Goal: Task Accomplishment & Management: Manage account settings

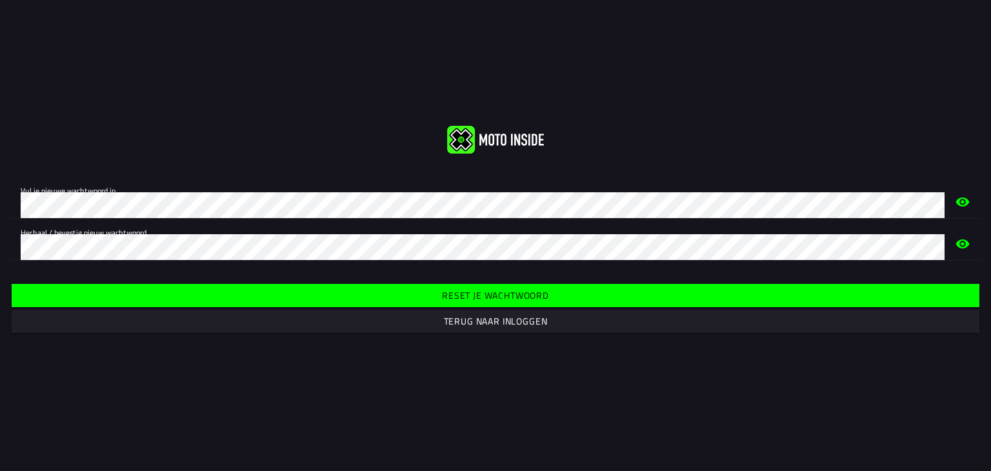
click at [0, 0] on slot "Reset je wachtwoord" at bounding box center [0, 0] width 0 height 0
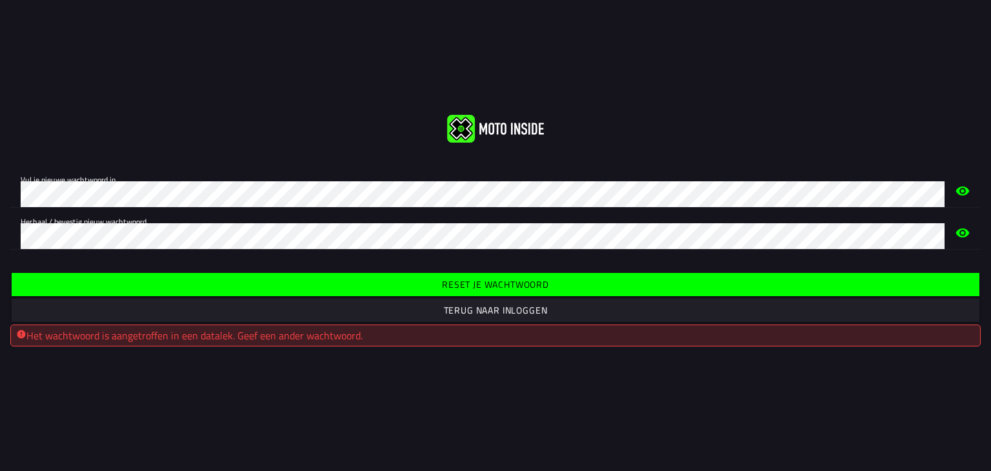
click at [430, 290] on span "Reset je wachtwoord" at bounding box center [495, 284] width 948 height 23
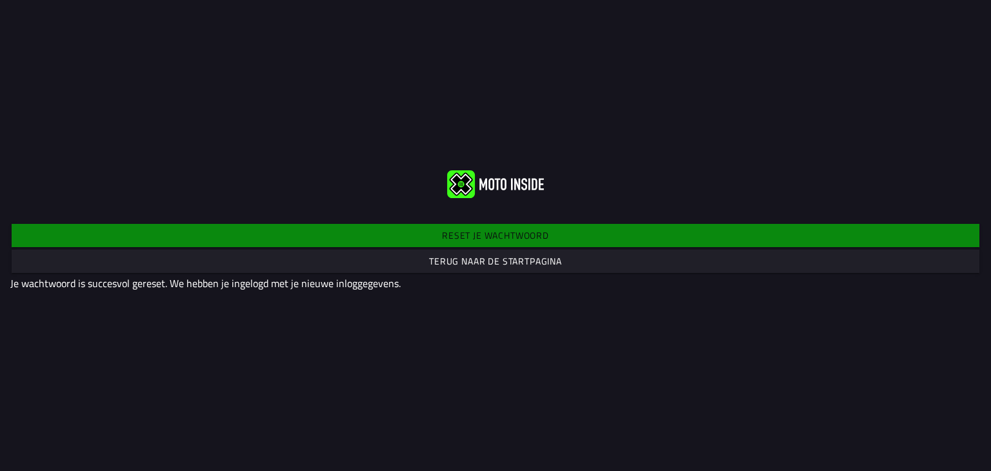
click at [0, 0] on slot "Terug naar de startpagina" at bounding box center [0, 0] width 0 height 0
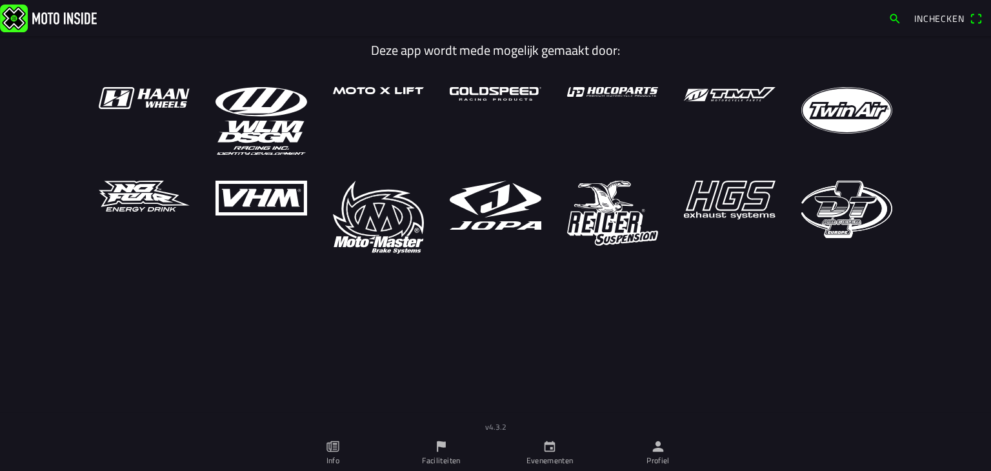
click at [656, 448] on icon "person" at bounding box center [658, 446] width 11 height 11
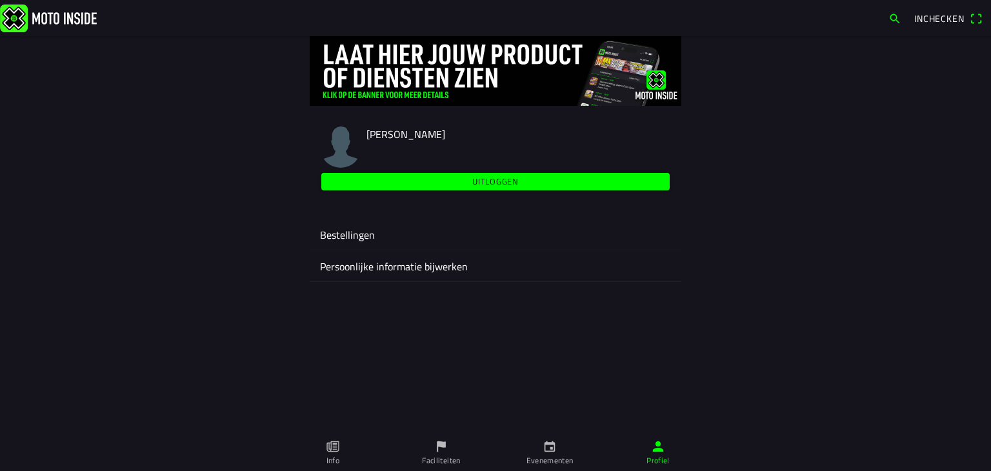
click at [352, 238] on ion-label "Bestellingen" at bounding box center [495, 234] width 351 height 15
click at [441, 269] on ion-label "Persoonlijke informatie bijwerken" at bounding box center [495, 266] width 351 height 15
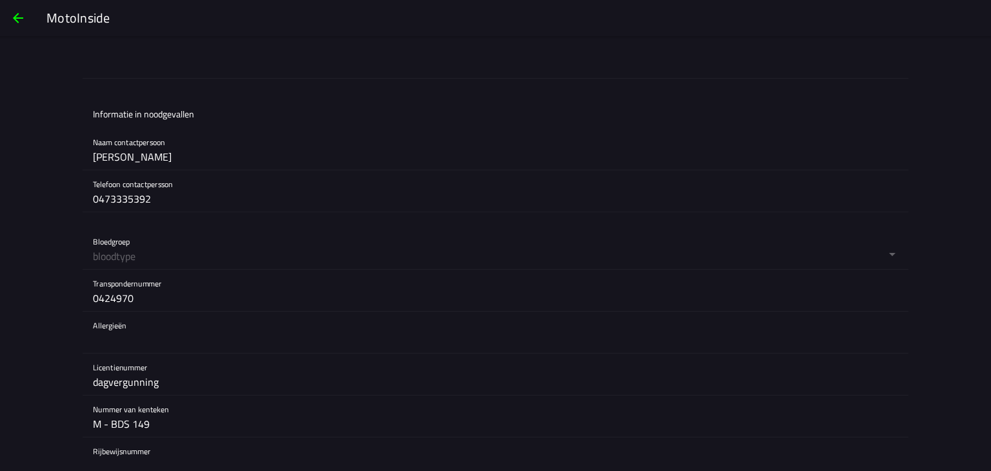
scroll to position [1060, 0]
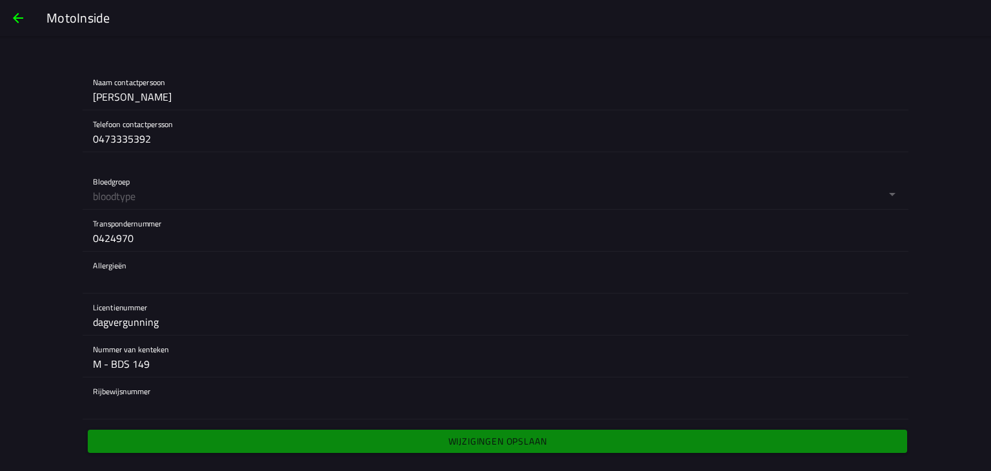
click at [196, 192] on button "button" at bounding box center [501, 188] width 816 height 41
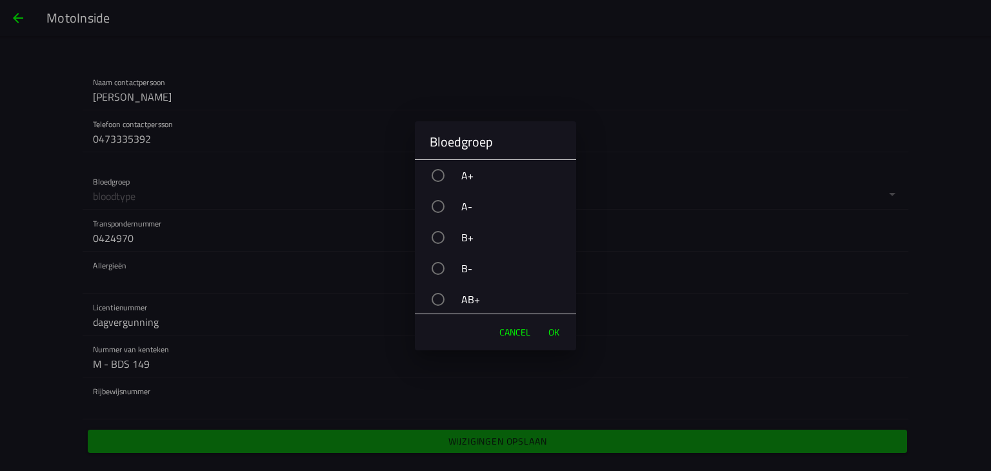
click at [439, 176] on div "button" at bounding box center [438, 175] width 13 height 13
click at [554, 330] on span "OK" at bounding box center [554, 332] width 11 height 13
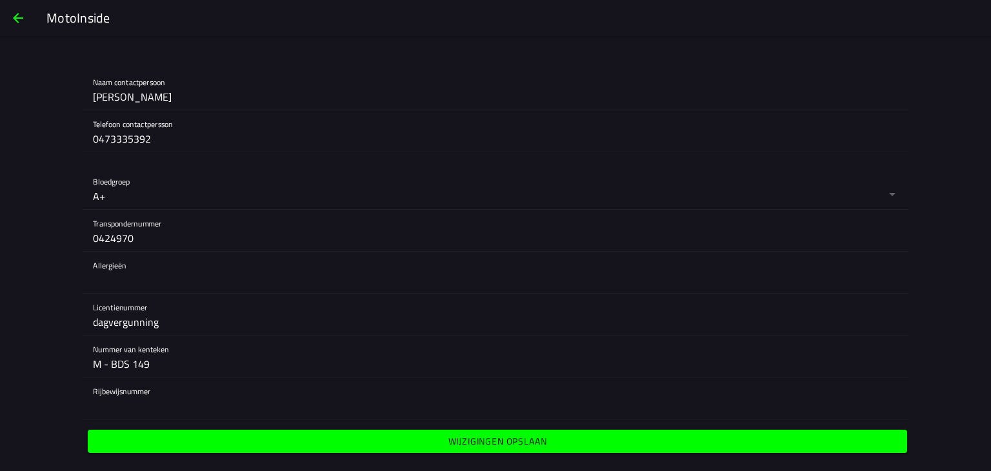
click at [0, 0] on slot "Wijzigingen opslaan" at bounding box center [0, 0] width 0 height 0
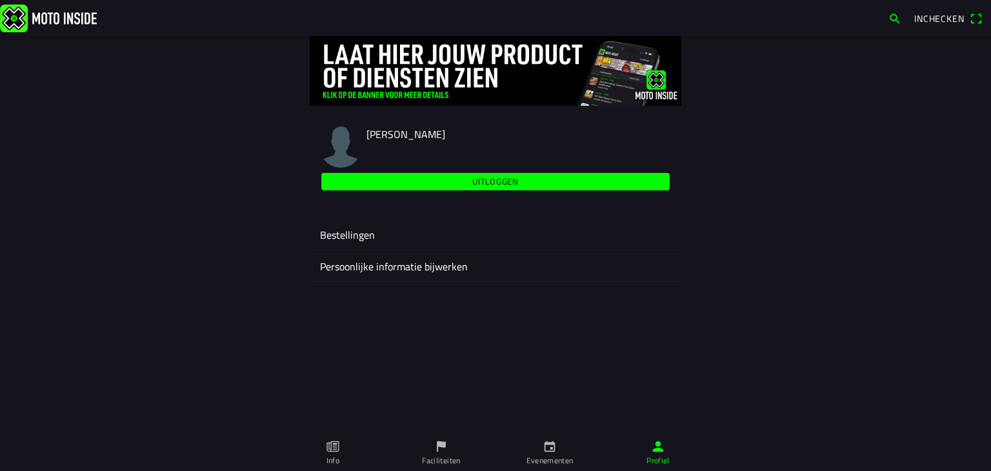
click at [951, 21] on span "Inchecken" at bounding box center [939, 19] width 50 height 14
